Goal: Task Accomplishment & Management: Manage account settings

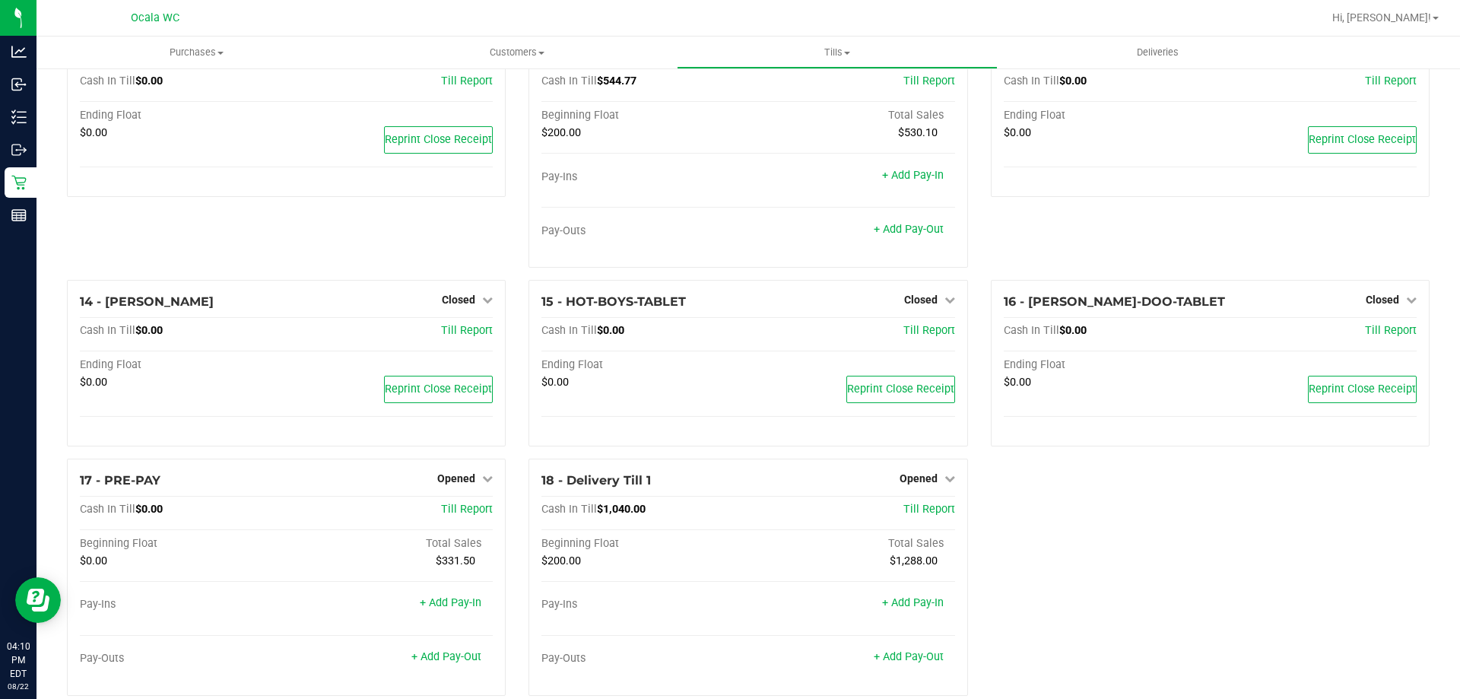
scroll to position [806, 0]
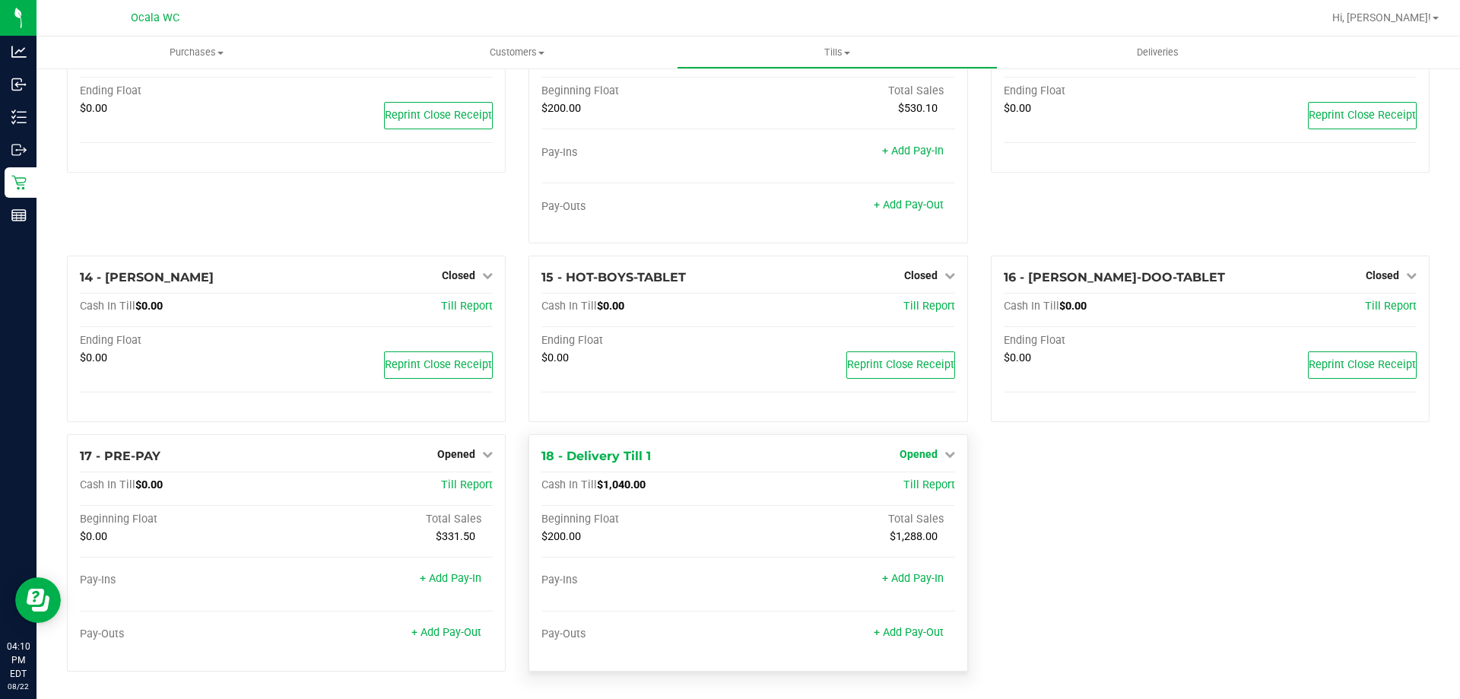
click at [928, 457] on span "Opened" at bounding box center [919, 454] width 38 height 12
click at [920, 488] on link "Close Till" at bounding box center [920, 485] width 41 height 12
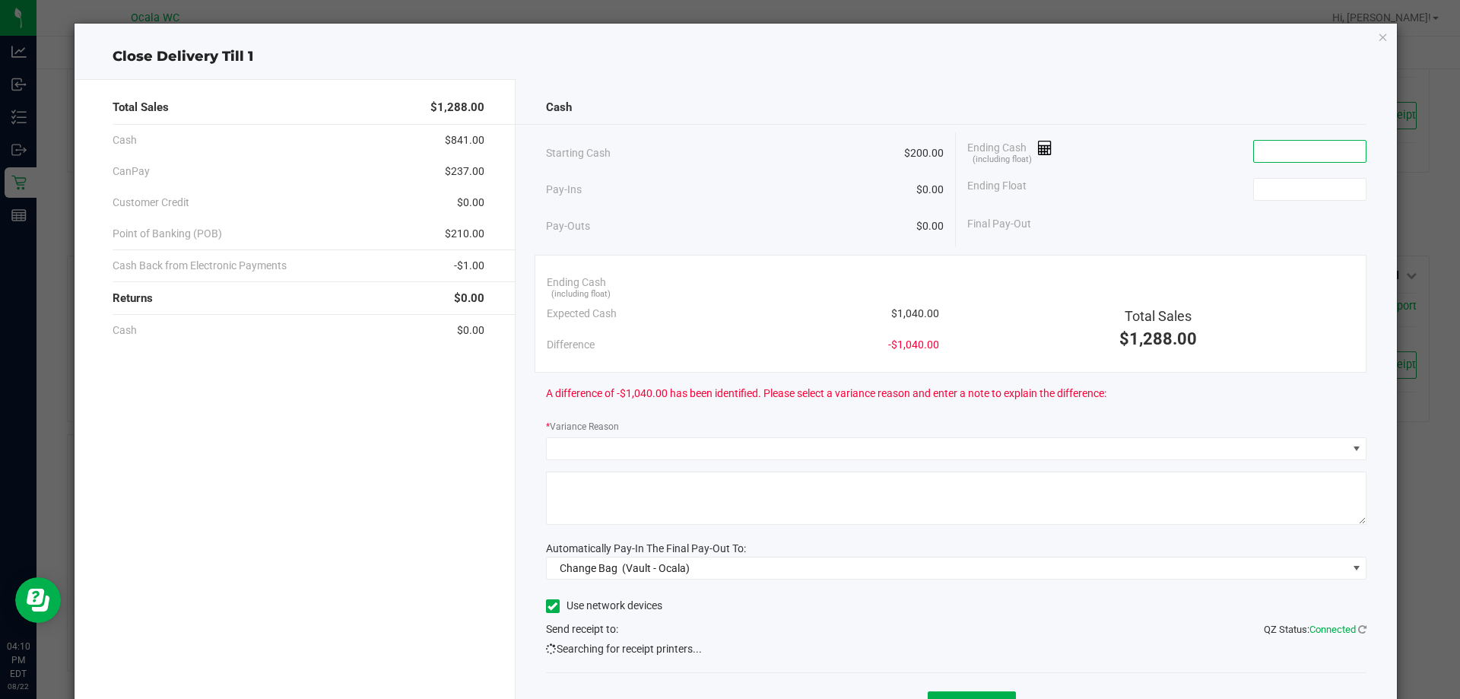
click at [1266, 157] on input at bounding box center [1310, 151] width 112 height 21
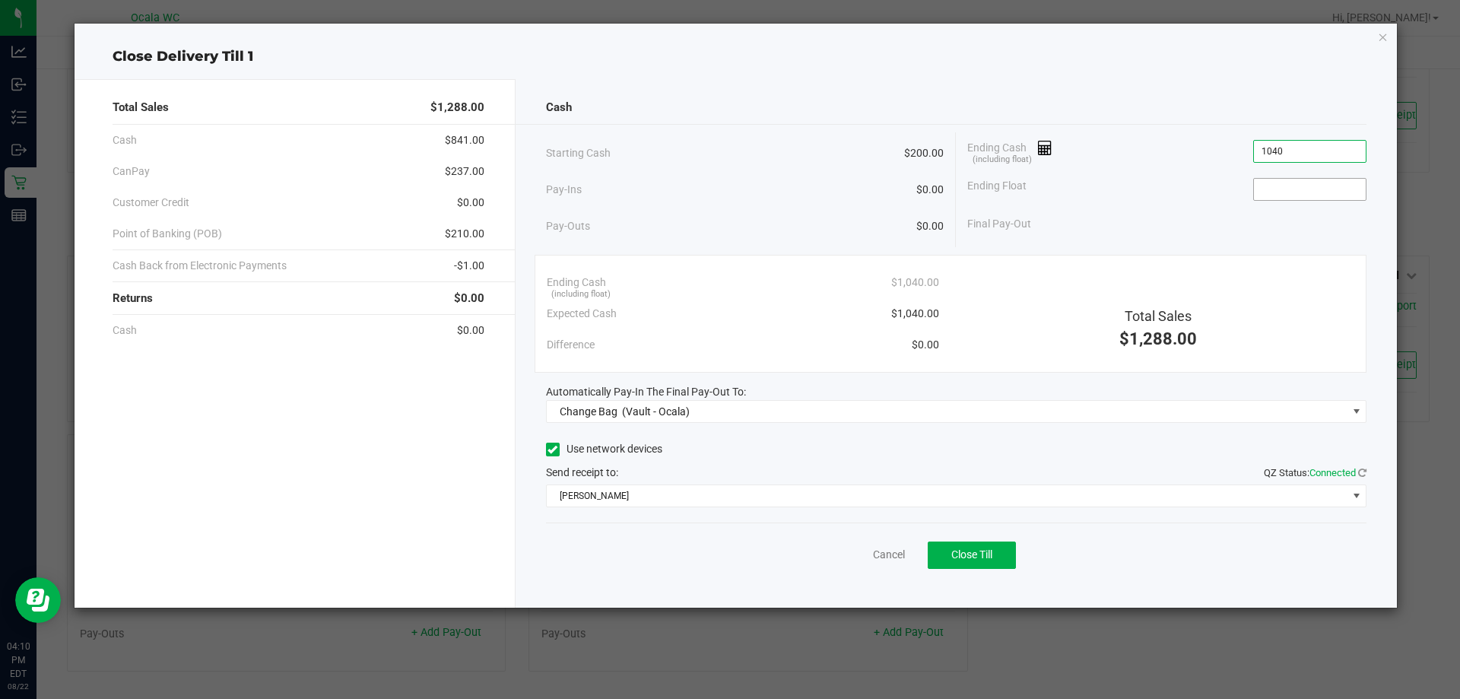
type input "$1,040.00"
click at [1310, 186] on input at bounding box center [1310, 189] width 112 height 21
type input "$200.00"
click at [1193, 248] on div "Cash Starting Cash $200.00 Pay-Ins $0.00 Pay-Outs $0.00 Ending Cash (including …" at bounding box center [957, 343] width 882 height 529
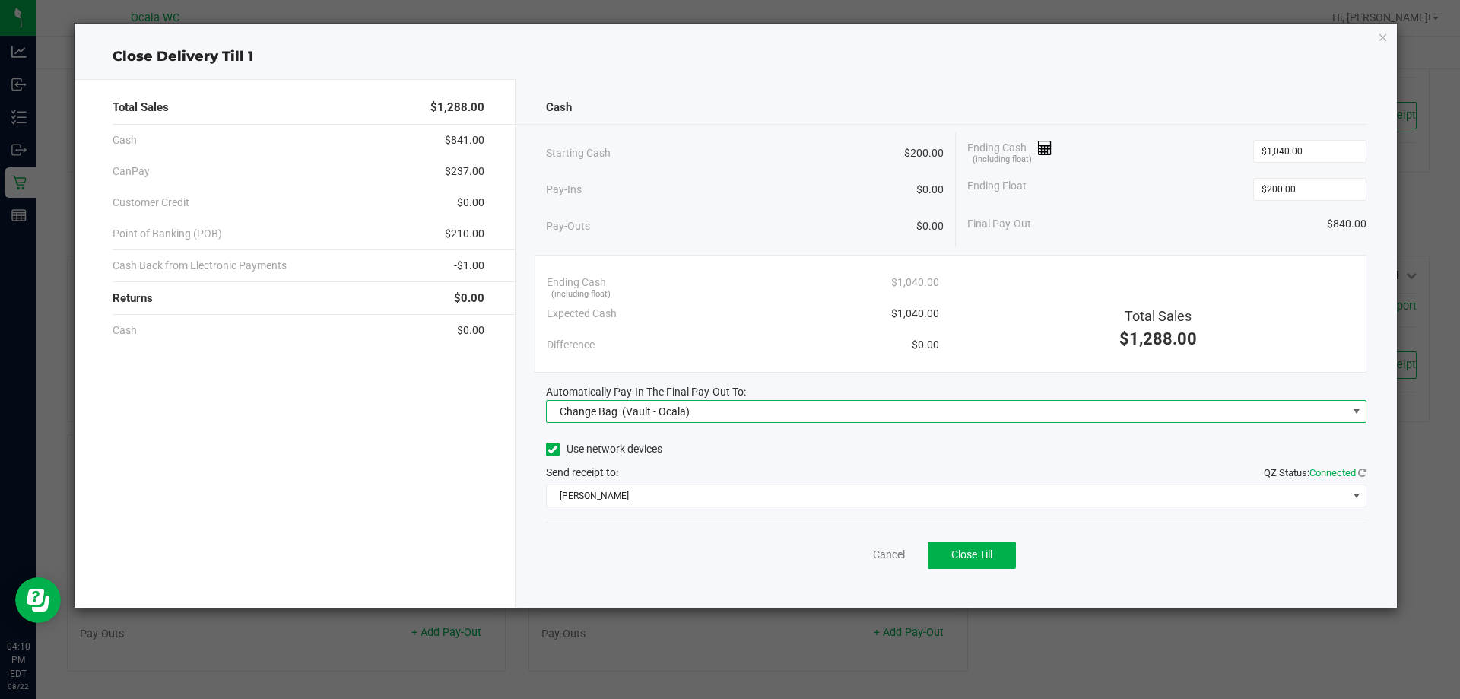
click at [713, 411] on span "Change Bag (Vault - Ocala)" at bounding box center [947, 411] width 801 height 21
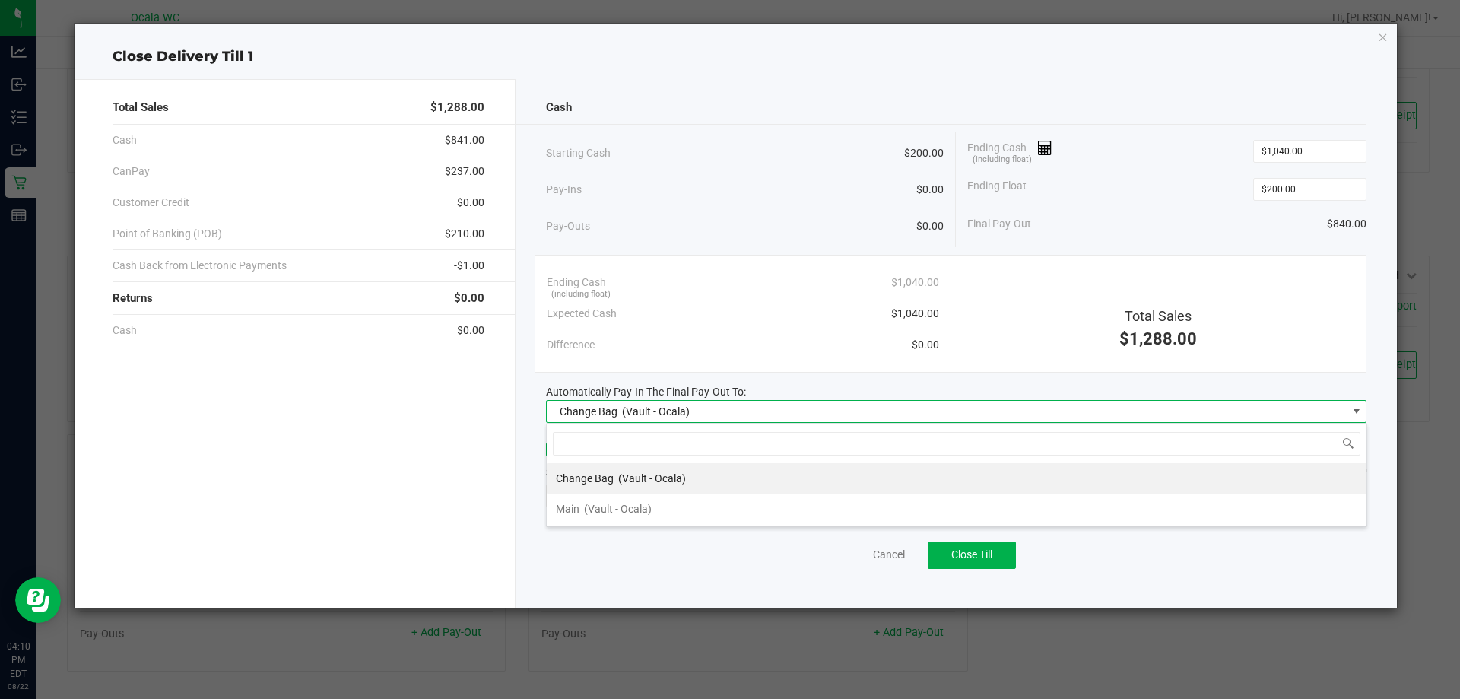
scroll to position [23, 821]
click at [588, 504] on span "(Vault - Ocala)" at bounding box center [618, 509] width 68 height 12
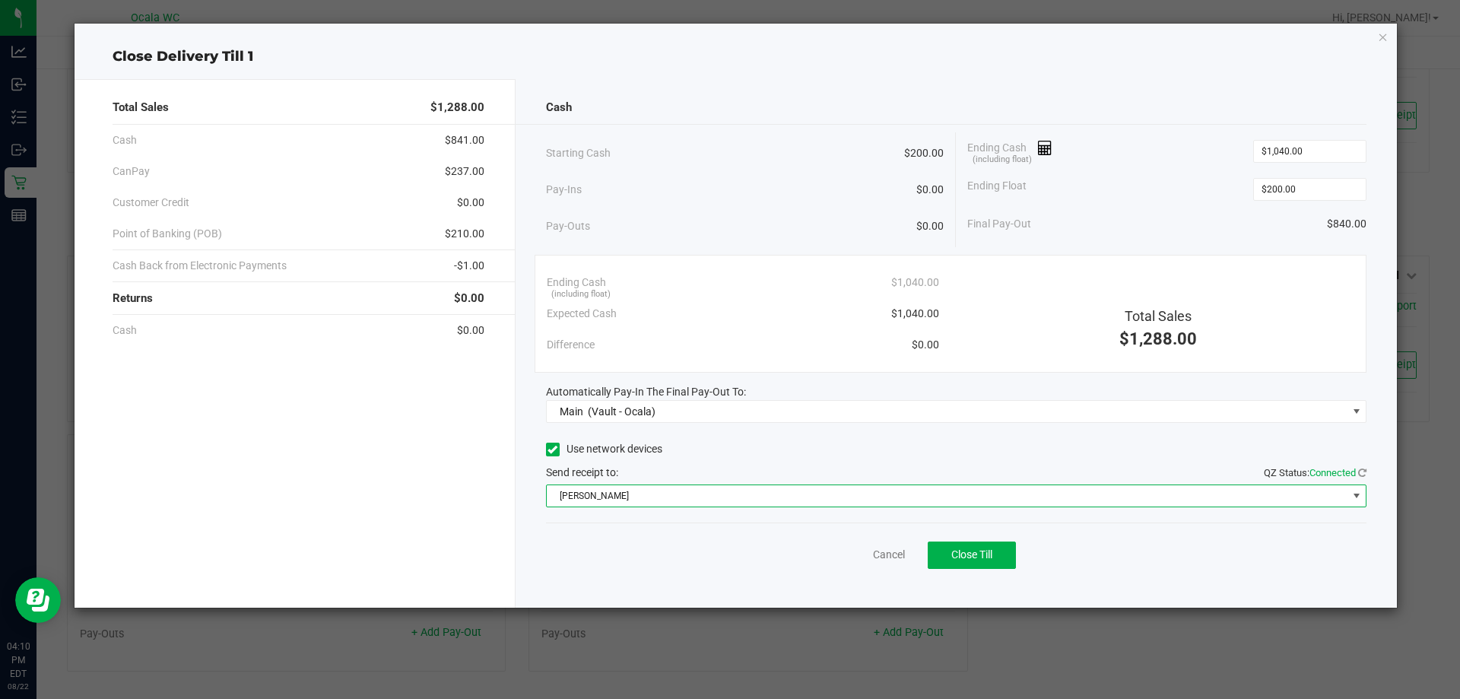
click at [601, 498] on span "[PERSON_NAME]" at bounding box center [947, 495] width 801 height 21
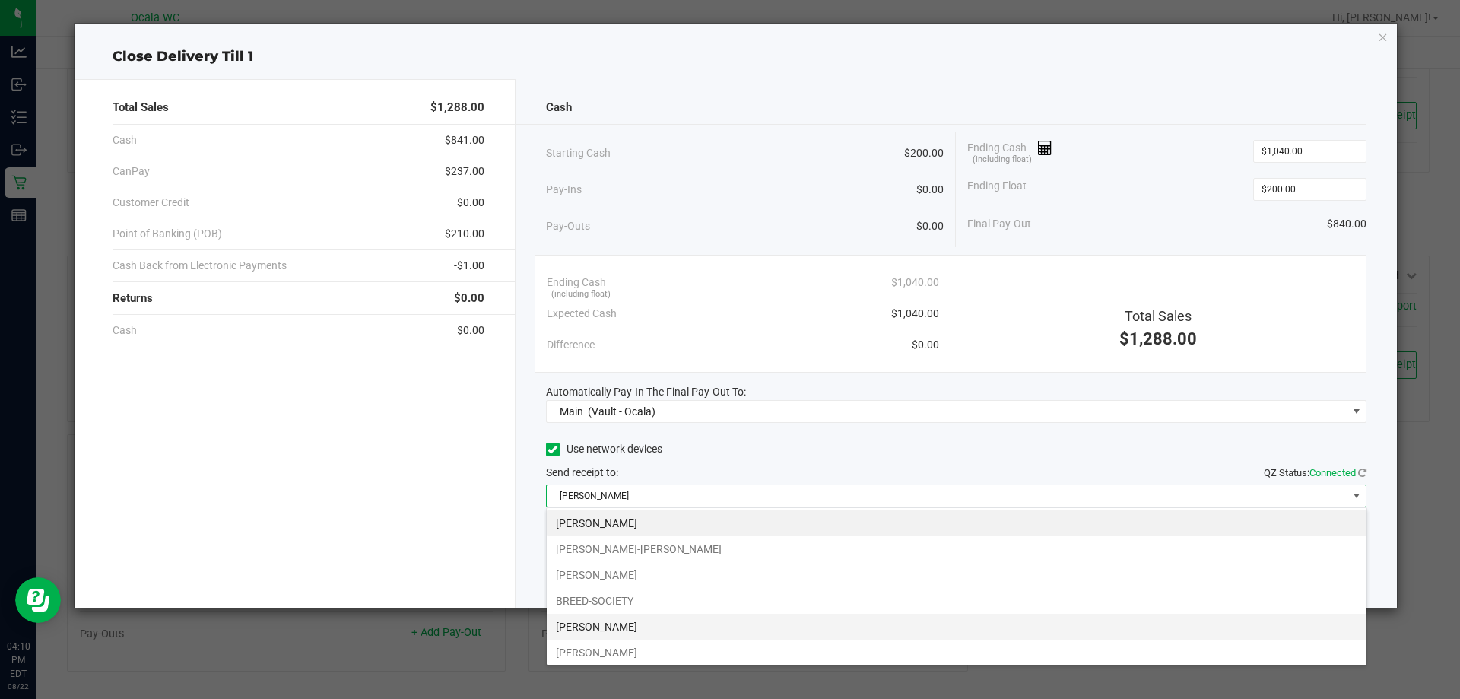
click at [602, 631] on li "[PERSON_NAME]" at bounding box center [957, 627] width 820 height 26
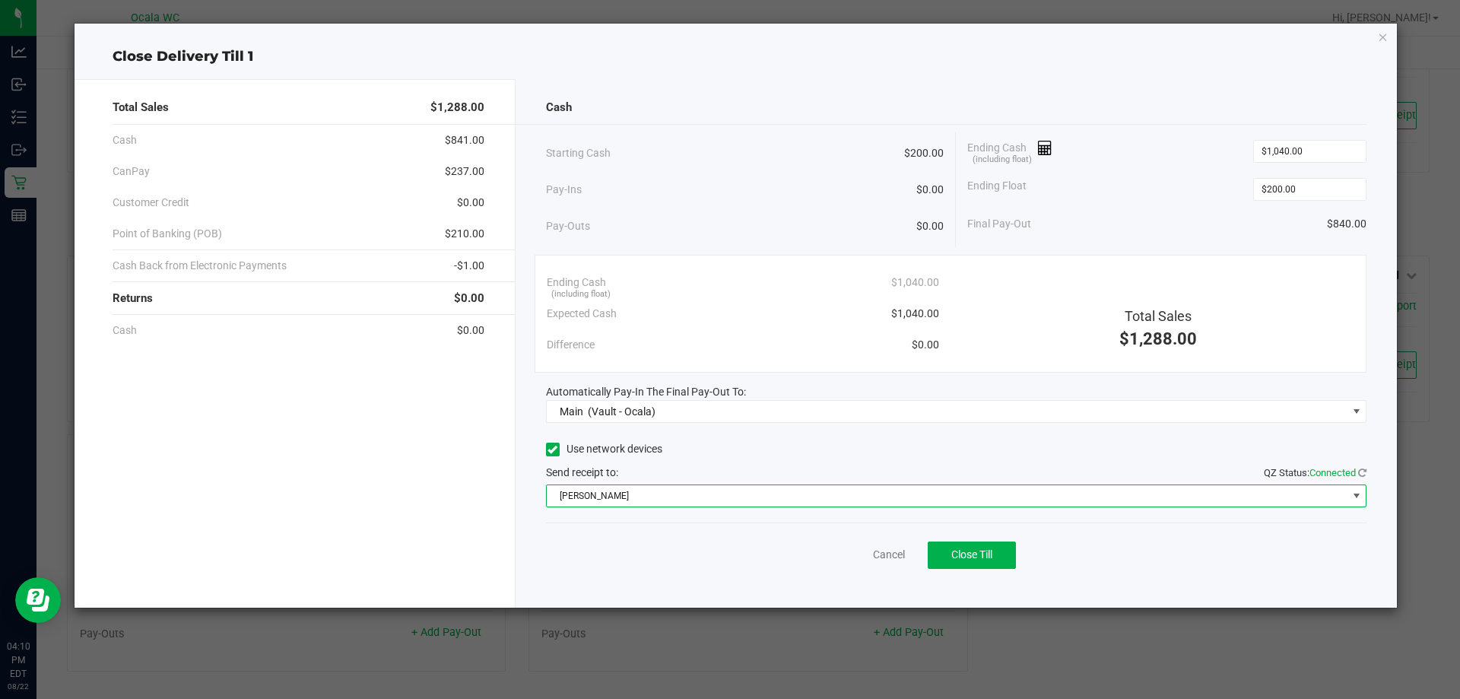
click at [472, 531] on div "Total Sales $1,288.00 Cash $841.00 CanPay $237.00 Customer Credit $0.00 Point o…" at bounding box center [295, 343] width 441 height 529
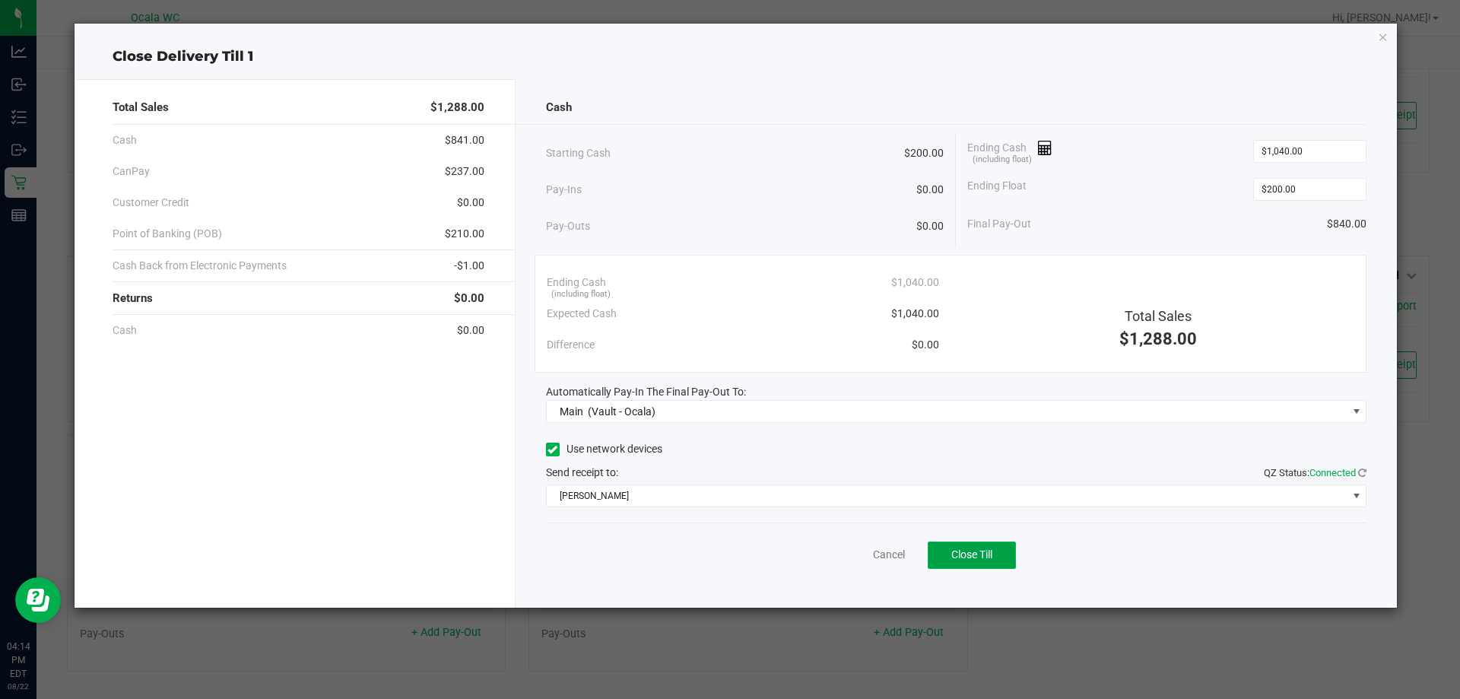
click at [985, 547] on button "Close Till" at bounding box center [972, 555] width 88 height 27
click at [859, 555] on link "Dismiss" at bounding box center [855, 555] width 37 height 16
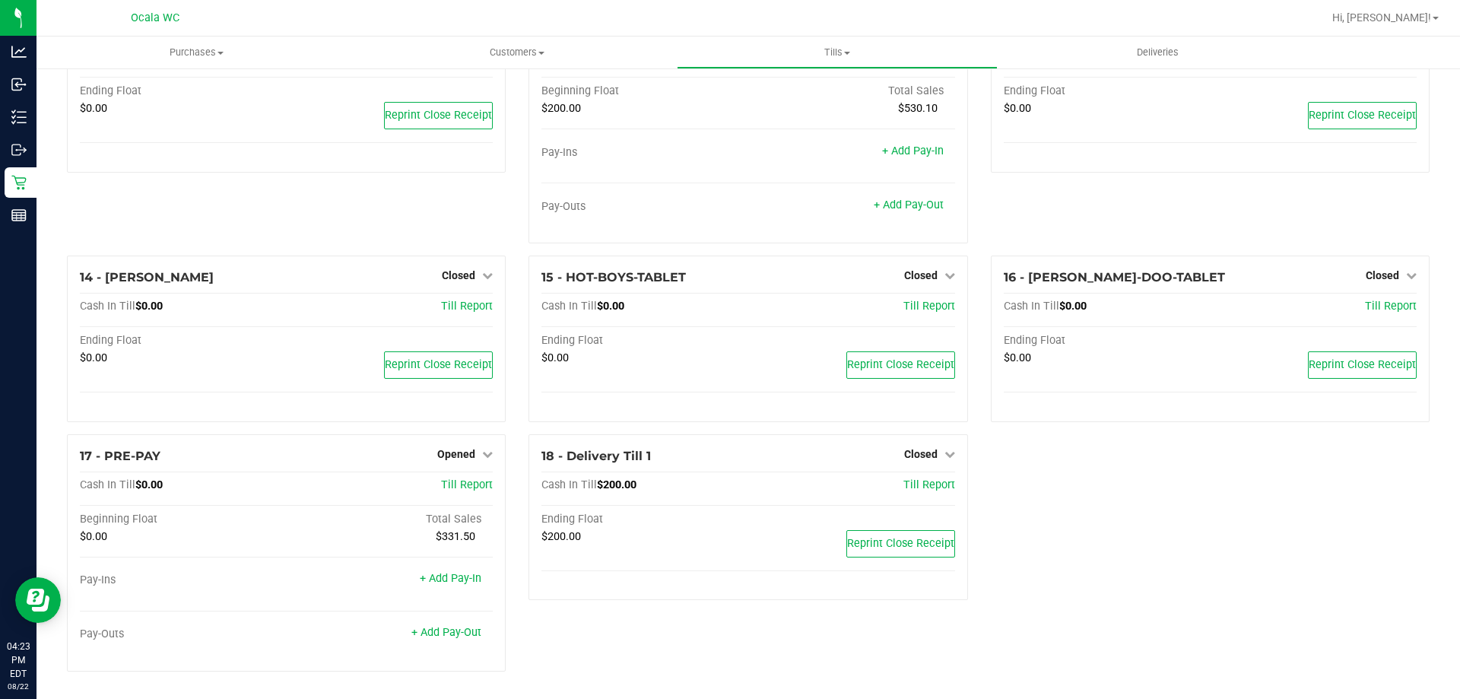
click at [413, 190] on div "11 - [PERSON_NAME] Closed Open Till Cash In Till $0.00 Till Report Ending Float…" at bounding box center [287, 130] width 462 height 249
